Goal: Information Seeking & Learning: Learn about a topic

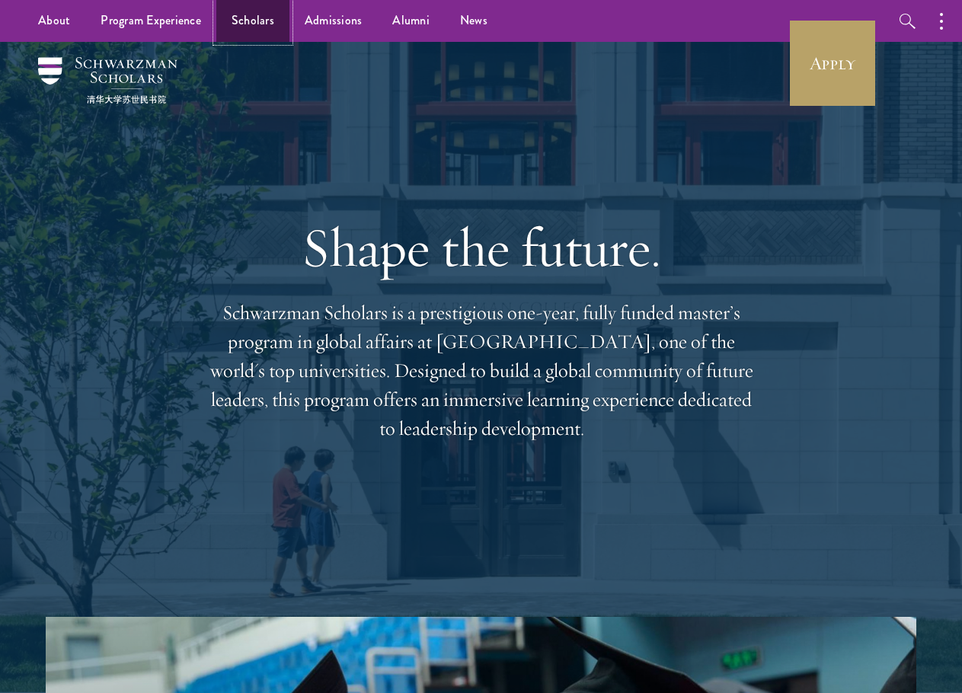
click at [251, 18] on link "Scholars" at bounding box center [252, 21] width 73 height 42
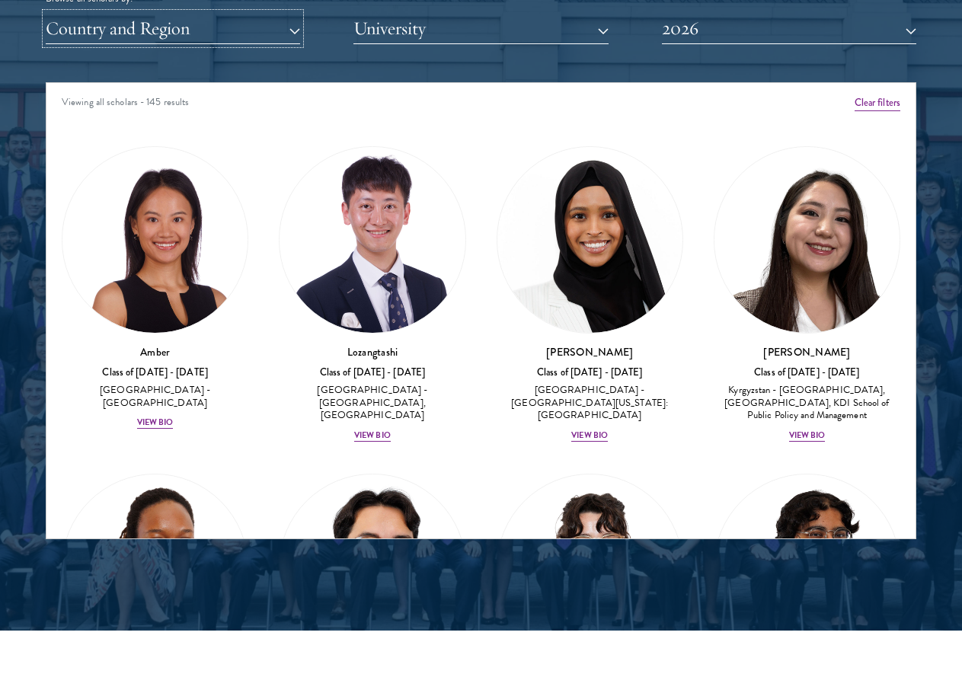
click at [256, 31] on button "Country and Region" at bounding box center [173, 28] width 255 height 31
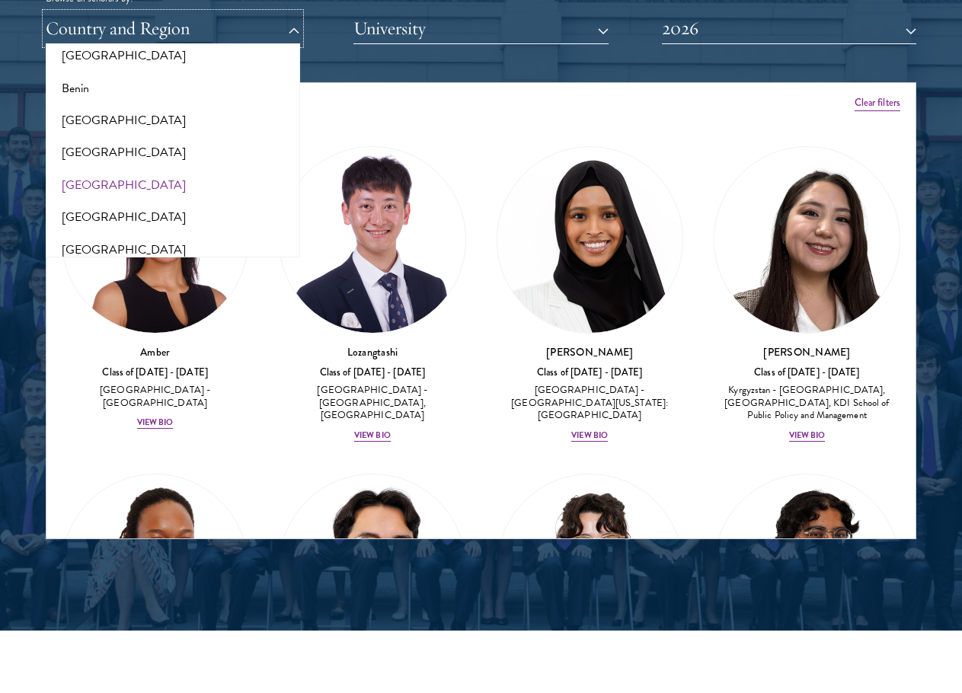
scroll to position [305, 0]
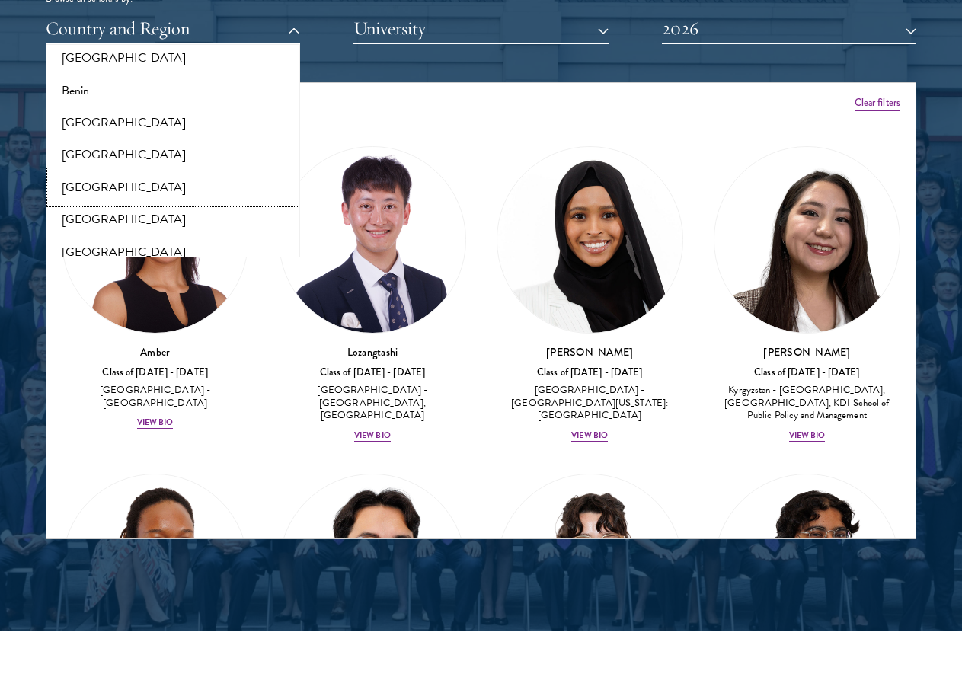
click at [152, 184] on button "[GEOGRAPHIC_DATA]" at bounding box center [172, 187] width 245 height 32
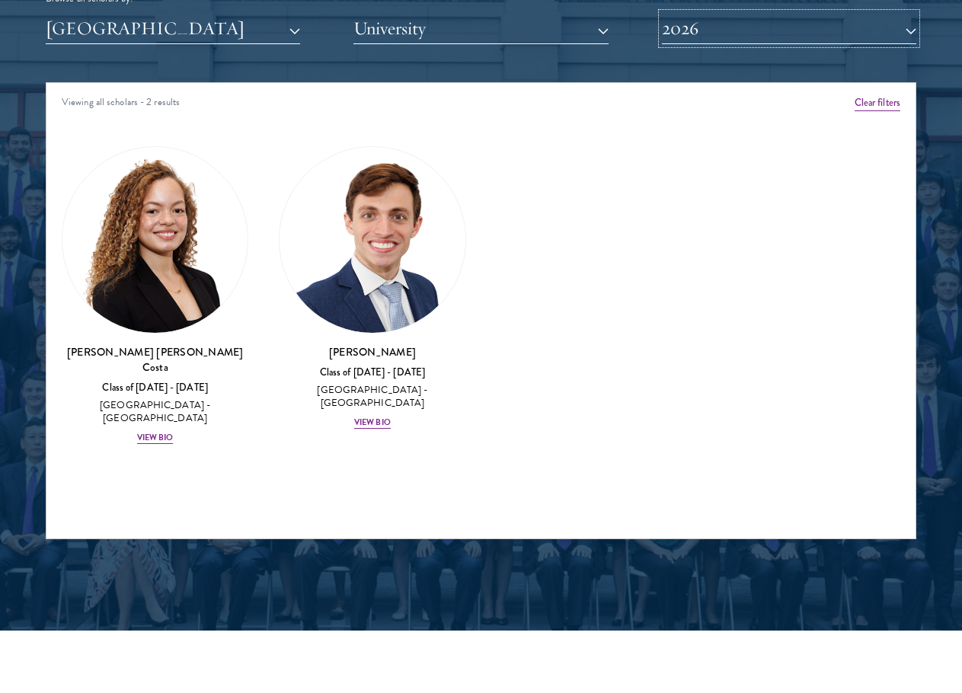
click at [753, 43] on button "2026" at bounding box center [789, 28] width 255 height 31
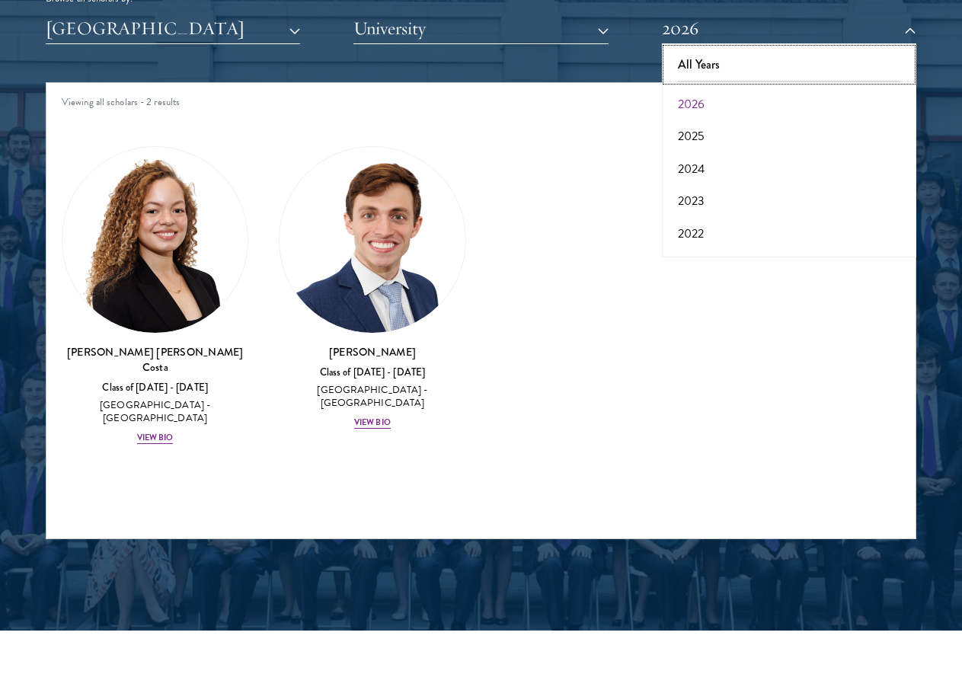
click at [751, 66] on button "All Years" at bounding box center [789, 65] width 245 height 32
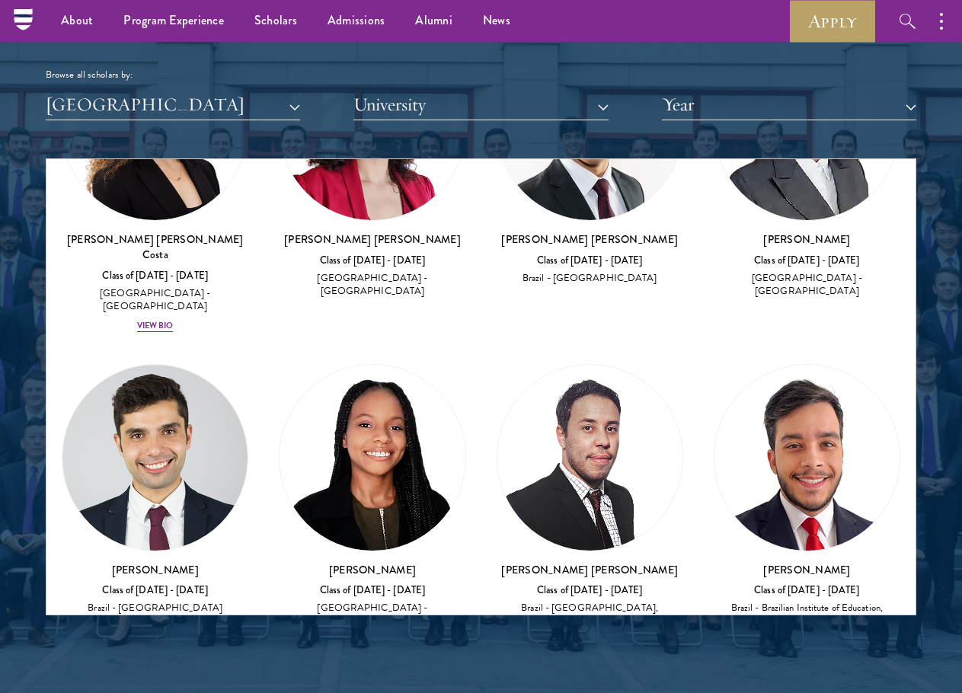
scroll to position [533, 0]
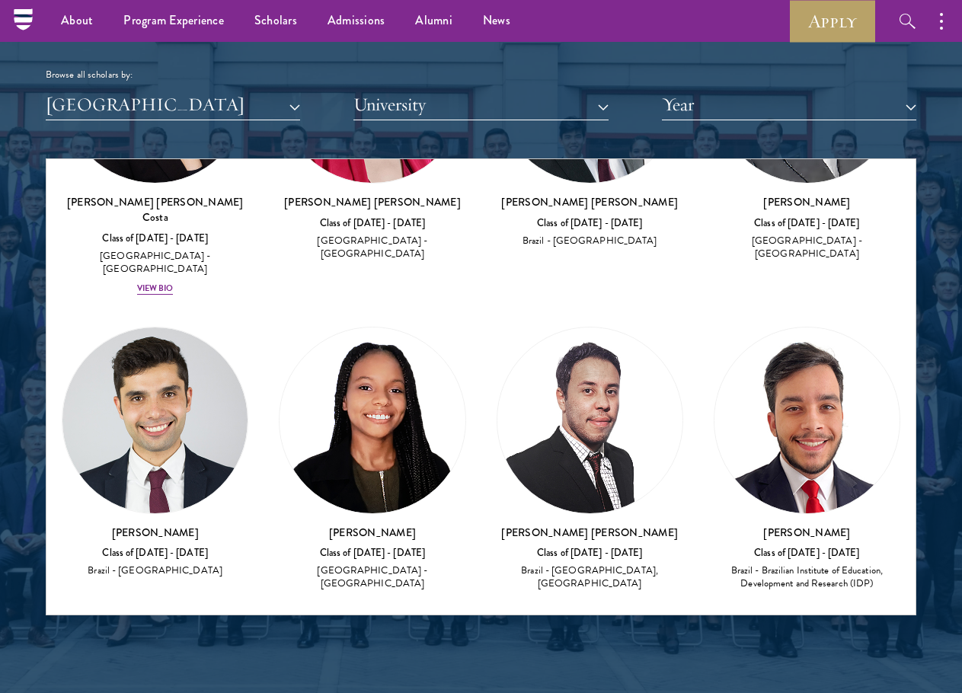
click at [536, 565] on div "Brazil - [GEOGRAPHIC_DATA], [GEOGRAPHIC_DATA]" at bounding box center [590, 578] width 187 height 26
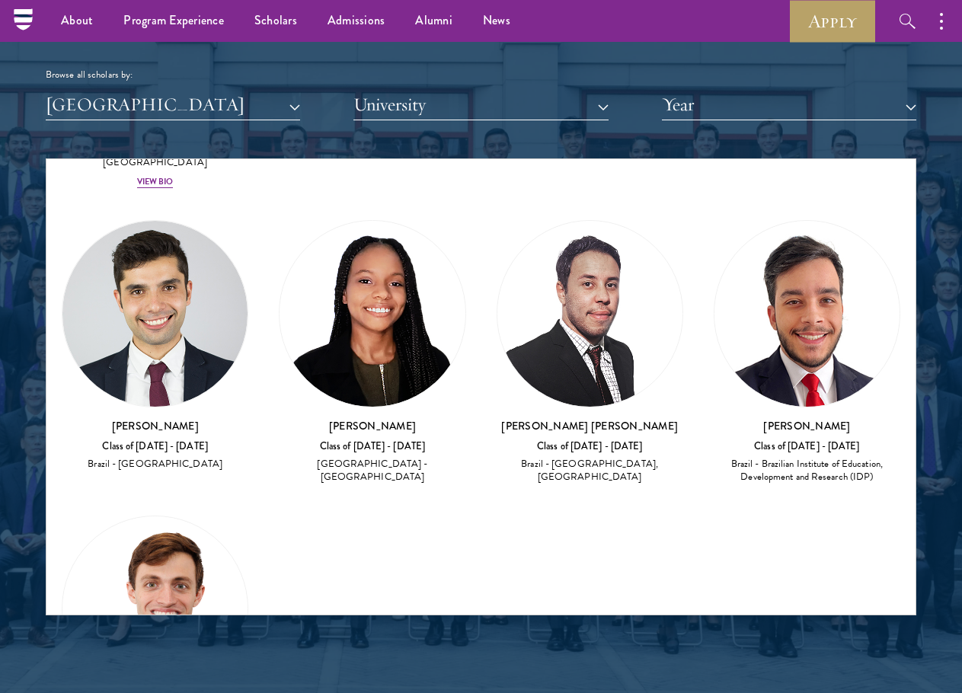
scroll to position [638, 0]
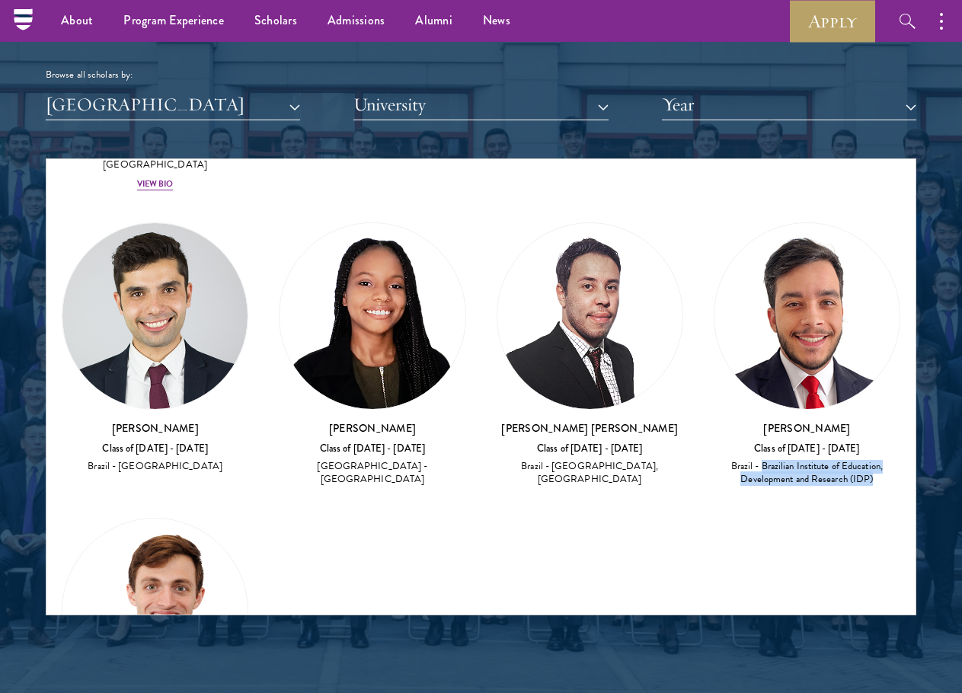
drag, startPoint x: 752, startPoint y: 419, endPoint x: 903, endPoint y: 435, distance: 151.7
click at [903, 435] on div "[PERSON_NAME] Class of [DATE] - [DATE] [GEOGRAPHIC_DATA] - Brazilian Institute …" at bounding box center [807, 354] width 217 height 295
copy div "Brazilian Institute of Education, Development and Research (IDP)"
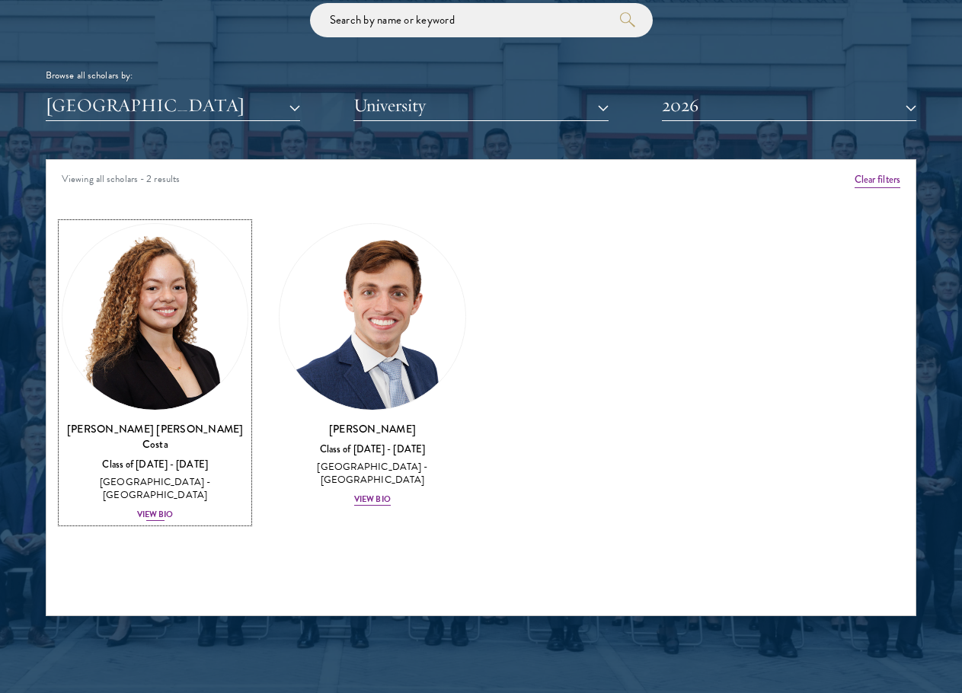
scroll to position [1829, 0]
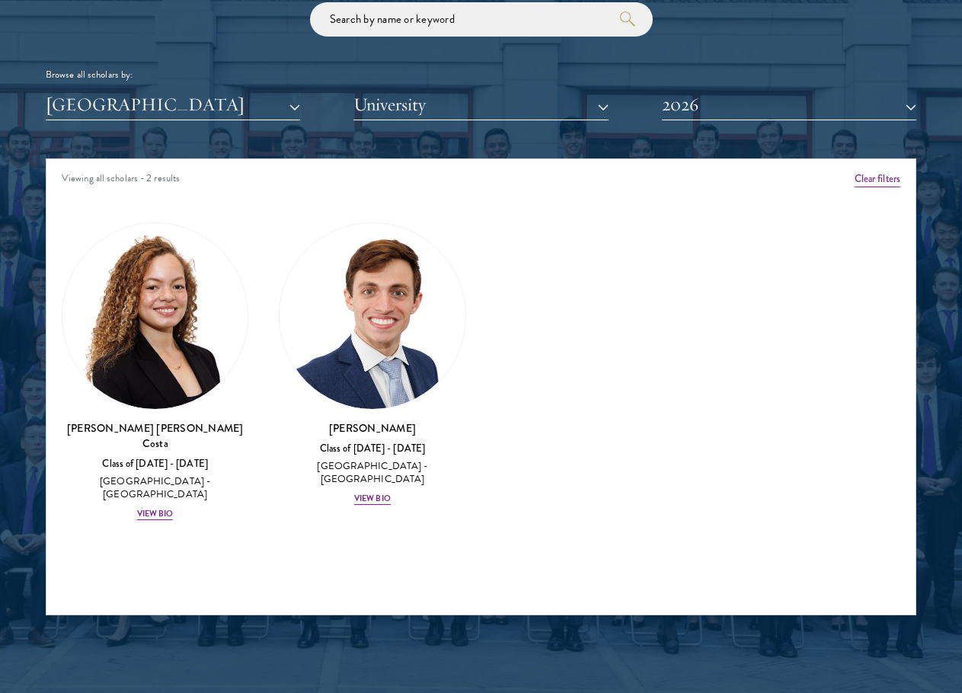
click at [235, 545] on div "Viewing all scholars - 2 results Clear filters Amber Class of 2025 - 2026 China…" at bounding box center [481, 387] width 871 height 457
click at [53, 389] on div "Maria Gabriella Oliveira Costa Class of 2025 - 2026 Brazil - Universidade de Sã…" at bounding box center [154, 372] width 217 height 330
drag, startPoint x: 53, startPoint y: 415, endPoint x: 187, endPoint y: 437, distance: 135.9
click at [187, 437] on div "Maria Gabriella Oliveira Costa Class of 2025 - 2026 Brazil - Universidade de Sã…" at bounding box center [154, 372] width 217 height 330
click at [153, 508] on div "View Bio" at bounding box center [155, 514] width 37 height 12
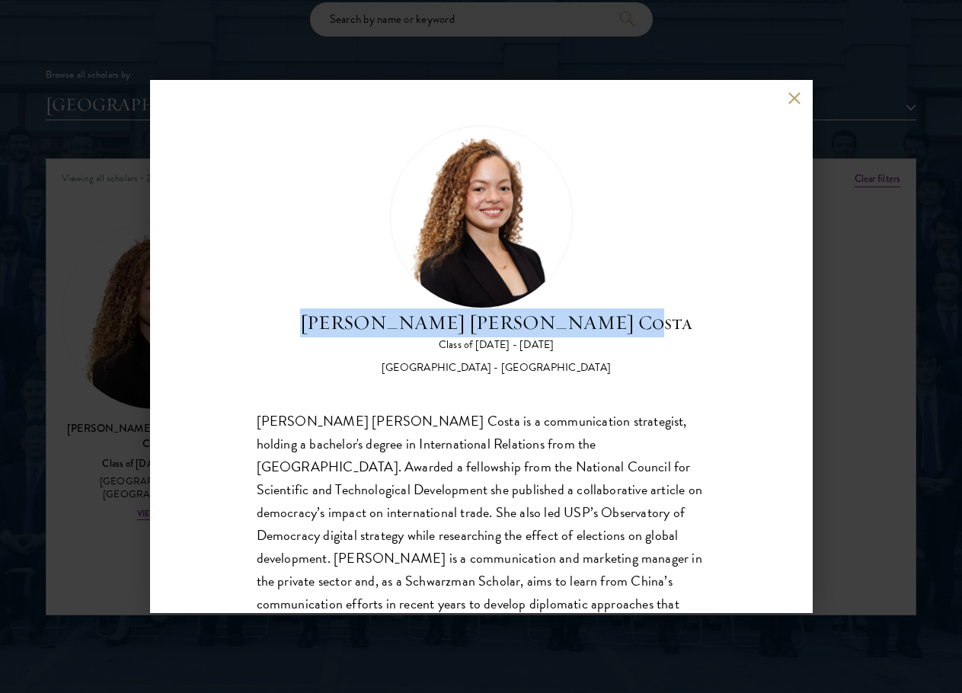
drag, startPoint x: 349, startPoint y: 313, endPoint x: 665, endPoint y: 312, distance: 315.5
click at [665, 312] on div "Maria Gabriella Oliveira Costa Class of 2025 - 2026 Brazil - Universidade de Sã…" at bounding box center [482, 251] width 450 height 250
copy h2 "[PERSON_NAME] [PERSON_NAME] Costa"
click at [795, 98] on button at bounding box center [795, 97] width 13 height 13
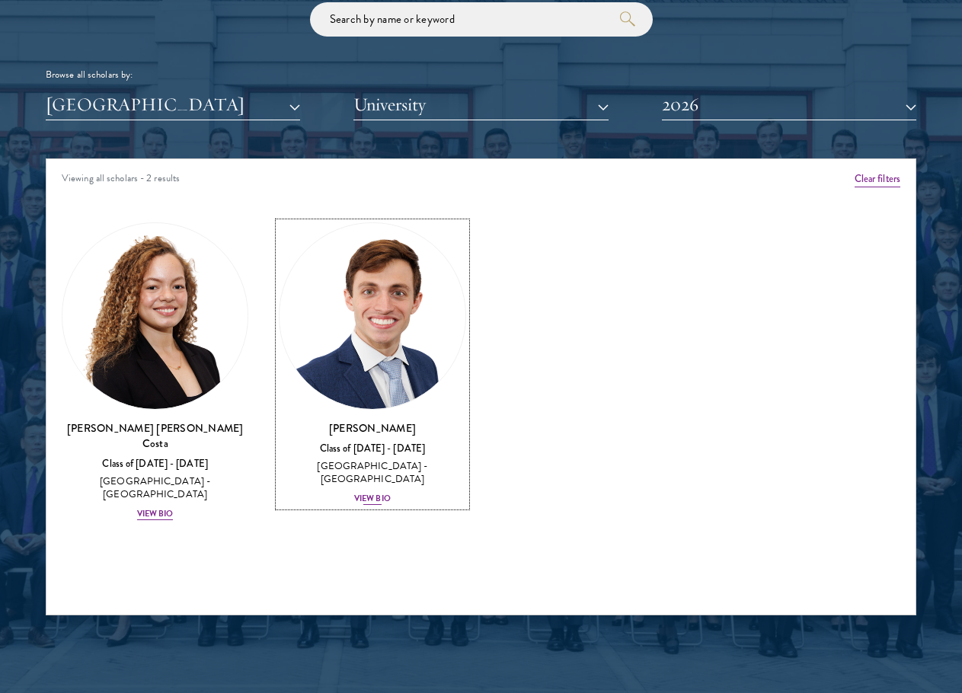
click at [378, 493] on div "View Bio" at bounding box center [372, 499] width 37 height 12
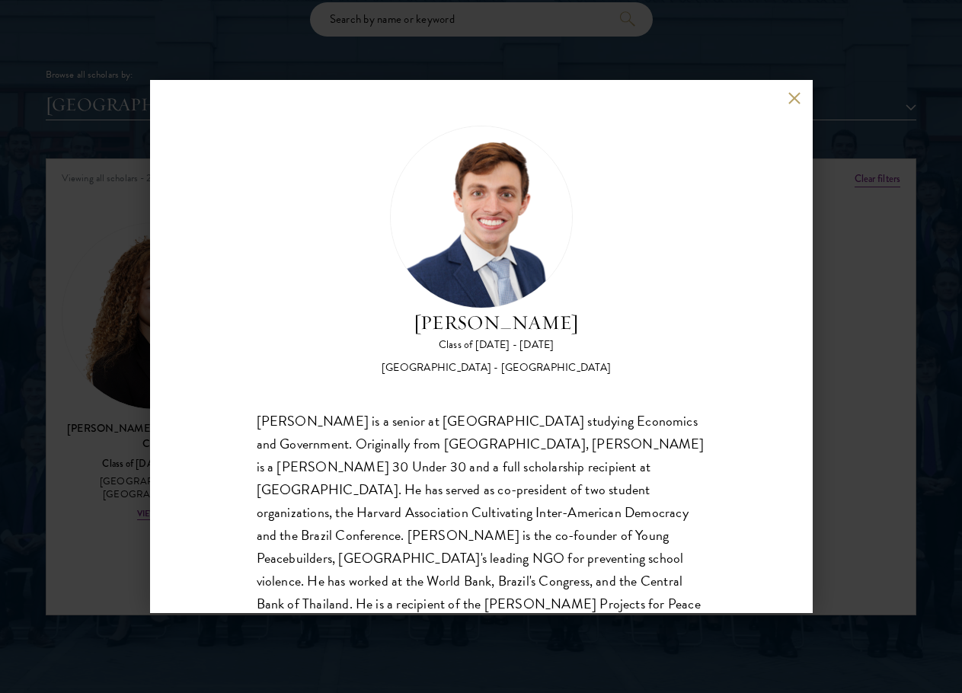
drag, startPoint x: 306, startPoint y: 318, endPoint x: 738, endPoint y: 326, distance: 431.4
click at [738, 326] on div "Eduardo Vasconcelos Goyanna Filho Class of 2025 - 2026 Brazil - Harvard Univers…" at bounding box center [481, 346] width 663 height 533
copy h2 "[PERSON_NAME]"
